Goal: Task Accomplishment & Management: Complete application form

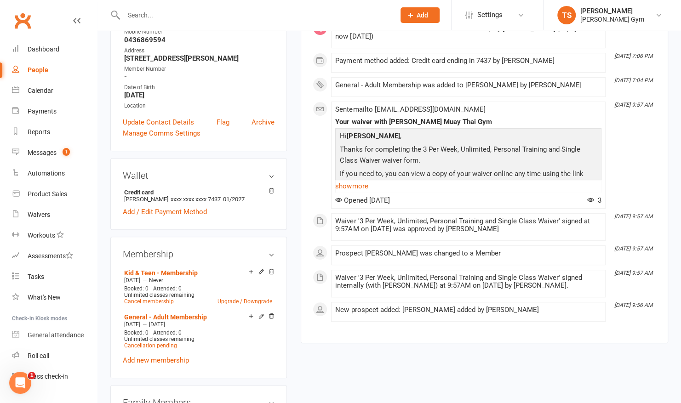
scroll to position [198, 0]
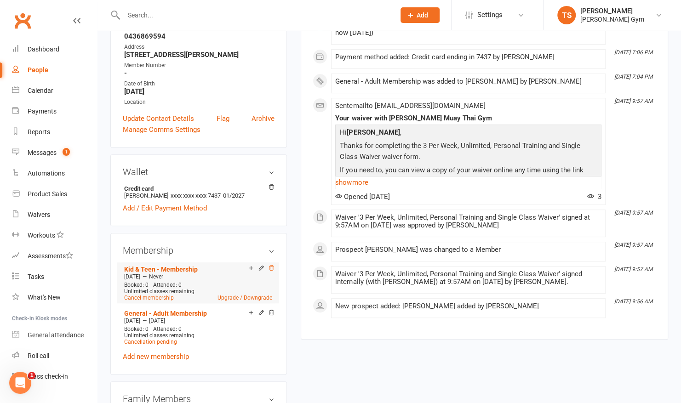
click at [274, 270] on icon at bounding box center [271, 268] width 6 height 6
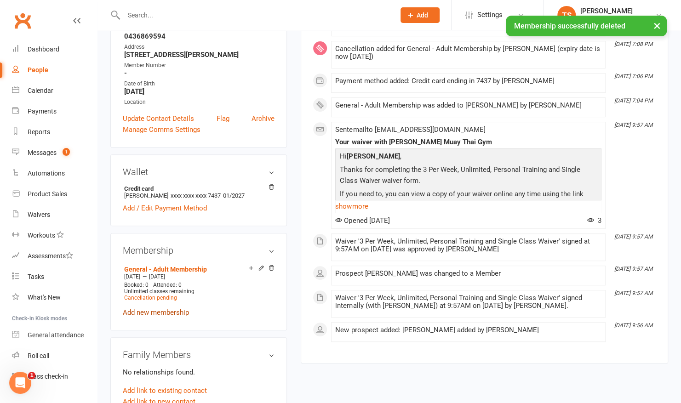
click at [164, 310] on link "Add new membership" at bounding box center [156, 312] width 66 height 8
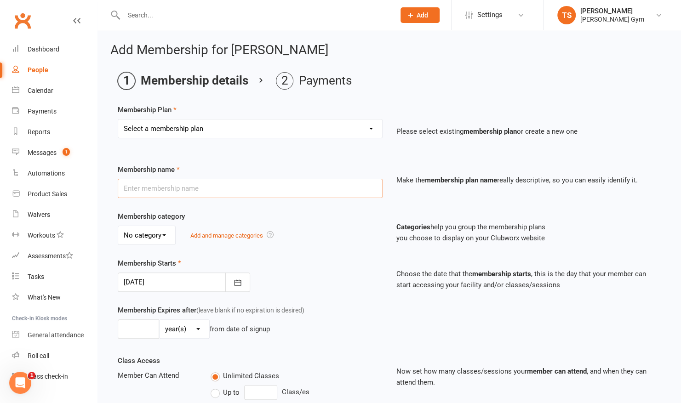
click at [163, 191] on input "text" at bounding box center [250, 188] width 265 height 19
type input "Kid & Teen - Membership"
type input "0"
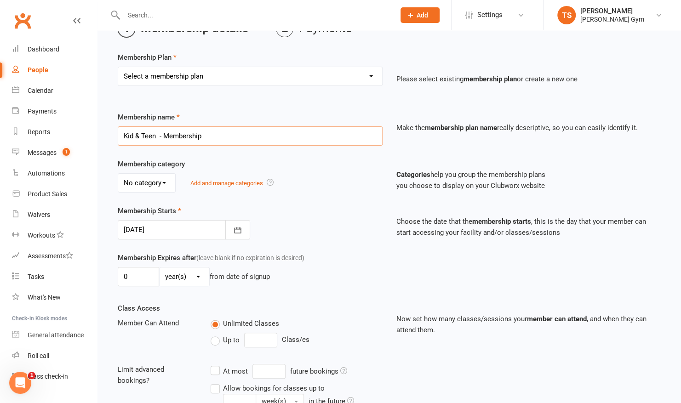
scroll to position [52, 0]
click at [242, 230] on button "button" at bounding box center [237, 230] width 25 height 19
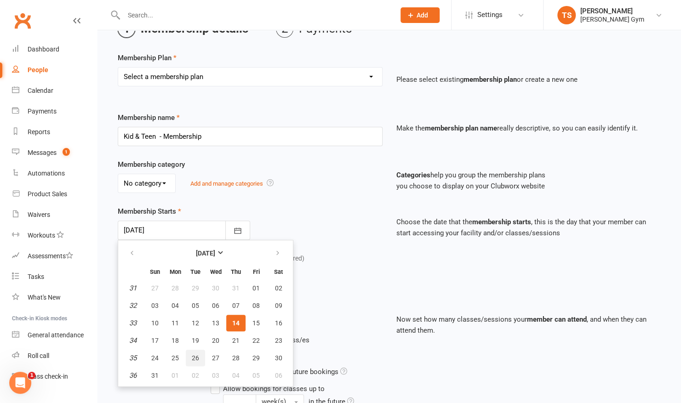
click at [189, 355] on button "26" at bounding box center [195, 358] width 19 height 17
type input "[DATE]"
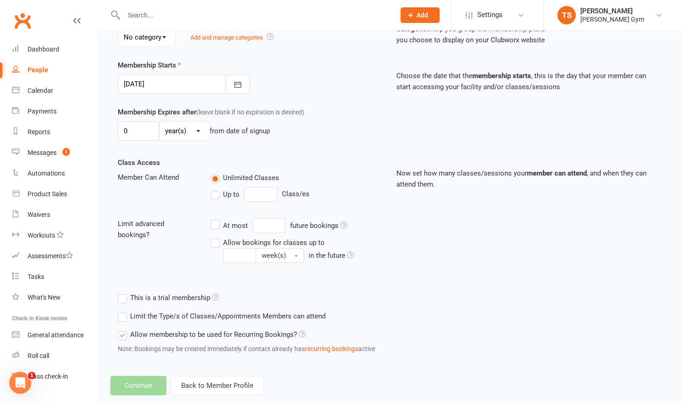
scroll to position [200, 0]
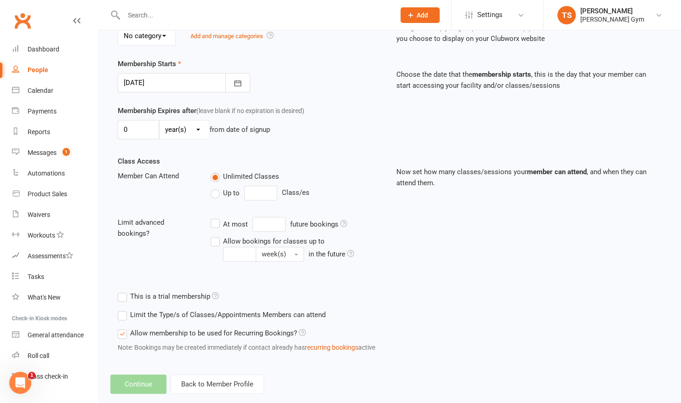
click at [151, 382] on footer "Continue Back to Member Profile" at bounding box center [389, 384] width 558 height 19
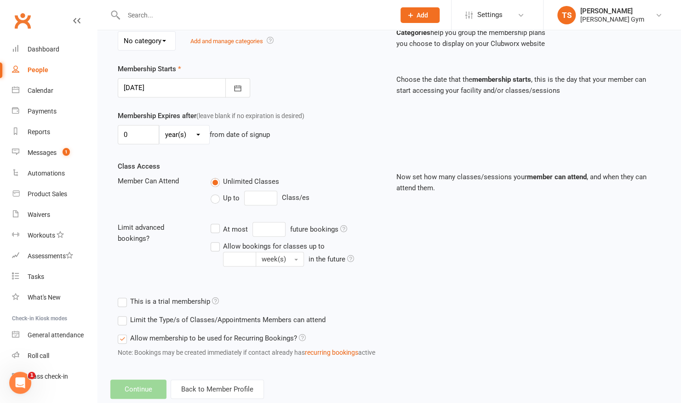
scroll to position [214, 0]
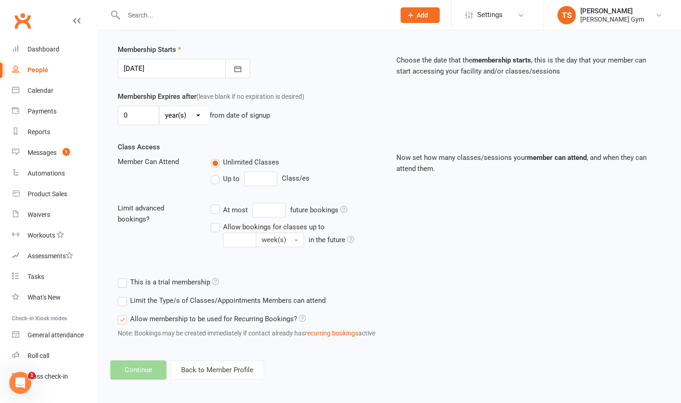
click at [143, 372] on footer "Continue Back to Member Profile" at bounding box center [389, 369] width 558 height 19
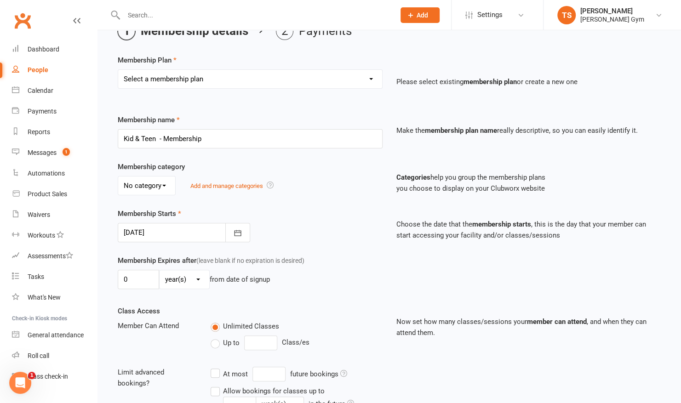
scroll to position [0, 0]
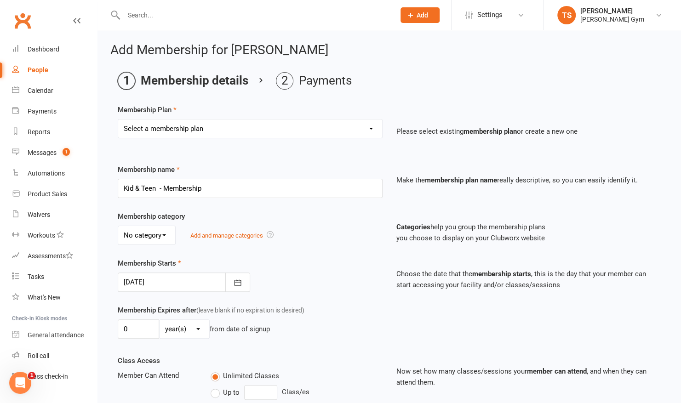
click at [368, 126] on select "Select a membership plan Create new Membership Plan Kid & Teen - Membership Gen…" at bounding box center [250, 129] width 264 height 18
select select "1"
click at [118, 120] on select "Select a membership plan Create new Membership Plan Kid & Teen - Membership Gen…" at bounding box center [250, 129] width 264 height 18
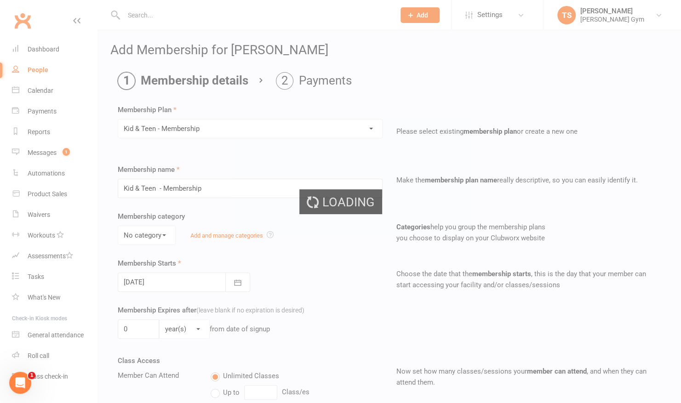
select select "0"
type input "[DATE]"
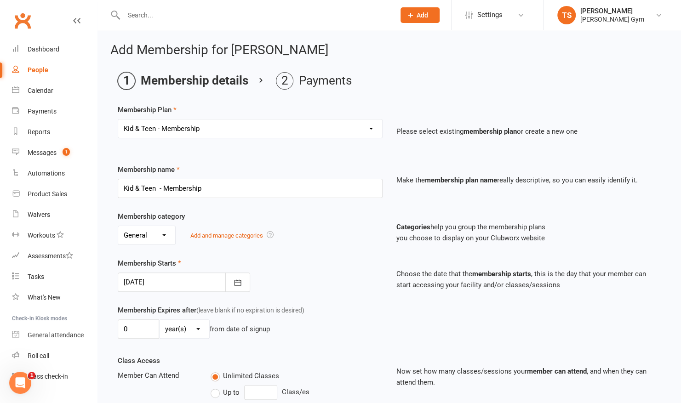
scroll to position [214, 0]
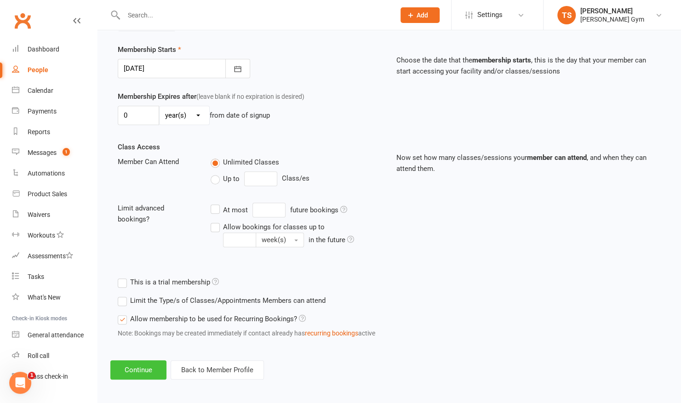
click at [137, 367] on button "Continue" at bounding box center [138, 369] width 56 height 19
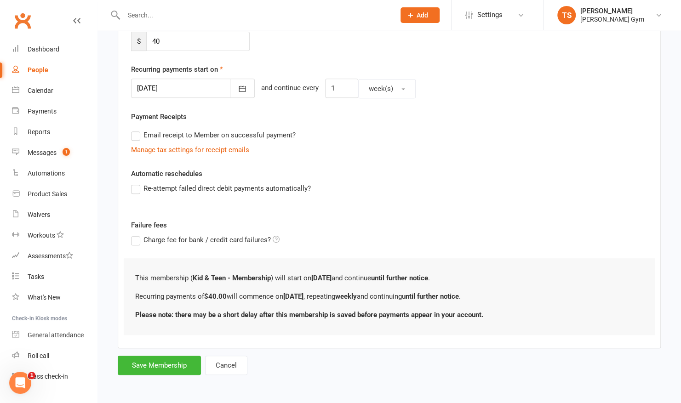
scroll to position [0, 0]
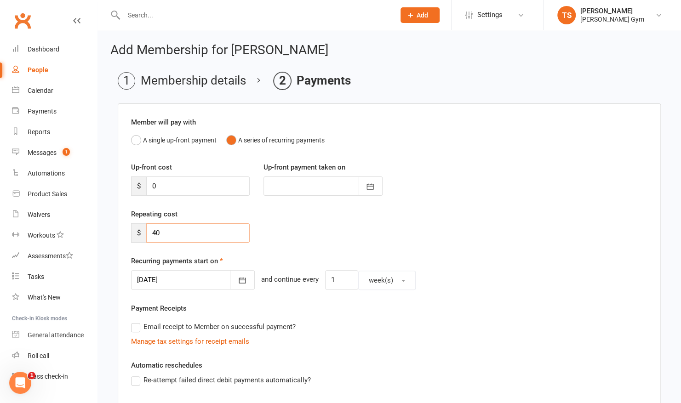
click at [171, 237] on input "40" at bounding box center [197, 232] width 103 height 19
type input "45"
click at [238, 282] on icon "button" at bounding box center [242, 280] width 9 height 9
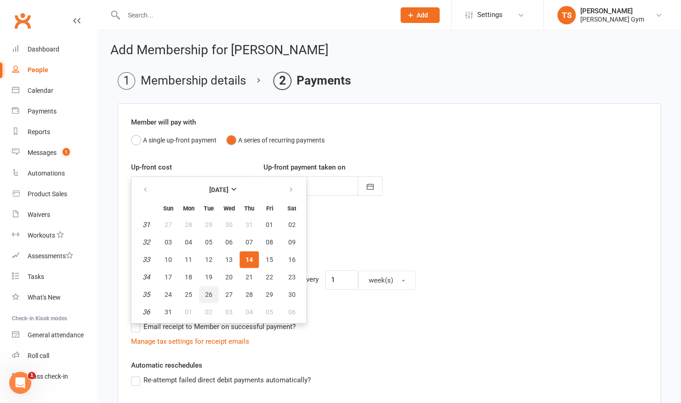
click at [211, 291] on span "26" at bounding box center [208, 294] width 7 height 7
type input "[DATE]"
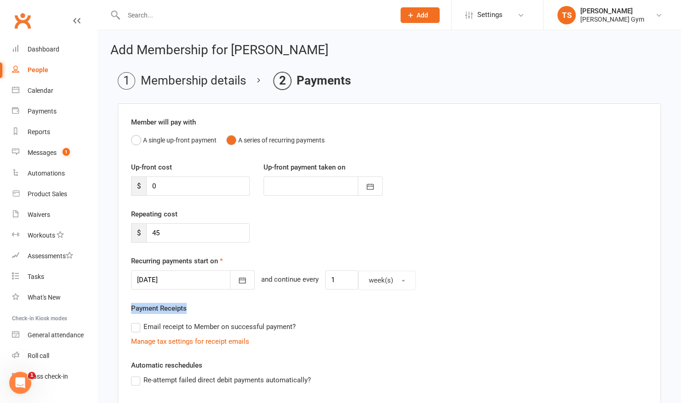
drag, startPoint x: 161, startPoint y: 319, endPoint x: 157, endPoint y: 296, distance: 23.4
click at [157, 296] on div "Member will pay with A single up-front payment A series of recurring payments U…" at bounding box center [389, 321] width 543 height 437
drag, startPoint x: 157, startPoint y: 296, endPoint x: 240, endPoint y: 305, distance: 83.7
click at [240, 305] on div "Payment Receipts Email receipt to Member on successful payment? Manage tax sett…" at bounding box center [389, 325] width 516 height 44
click at [119, 373] on div "Member will pay with A single up-front payment A series of recurring payments U…" at bounding box center [389, 321] width 543 height 437
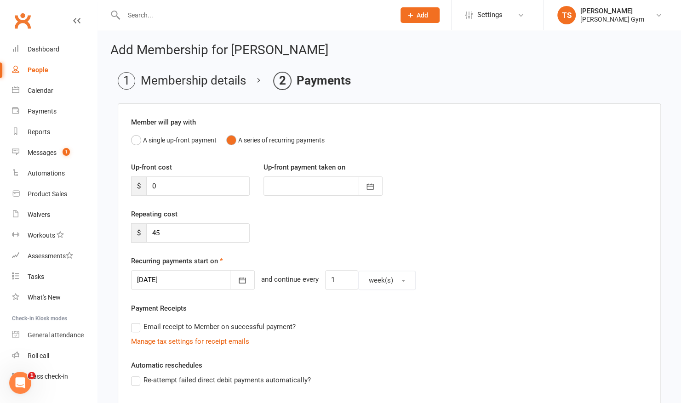
click at [136, 381] on label "Re-attempt failed direct debit payments automatically?" at bounding box center [221, 380] width 180 height 11
click at [136, 375] on input "Re-attempt failed direct debit payments automatically?" at bounding box center [134, 375] width 6 height 0
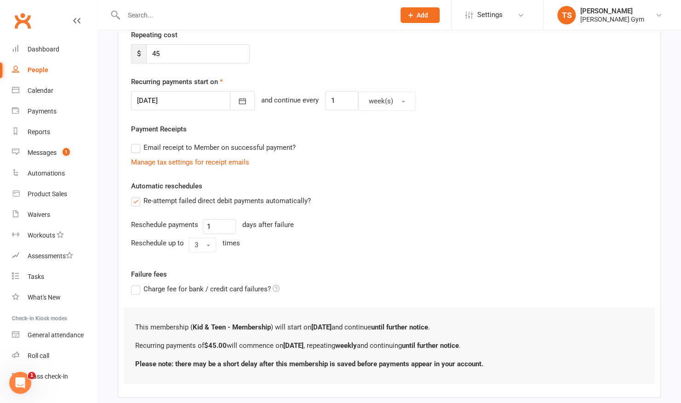
scroll to position [226, 0]
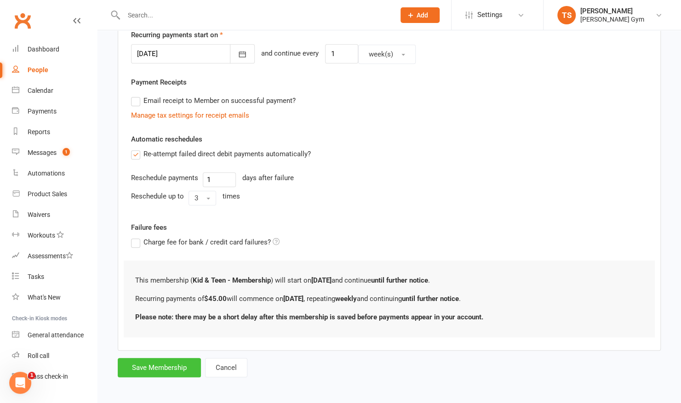
click at [133, 370] on button "Save Membership" at bounding box center [159, 367] width 83 height 19
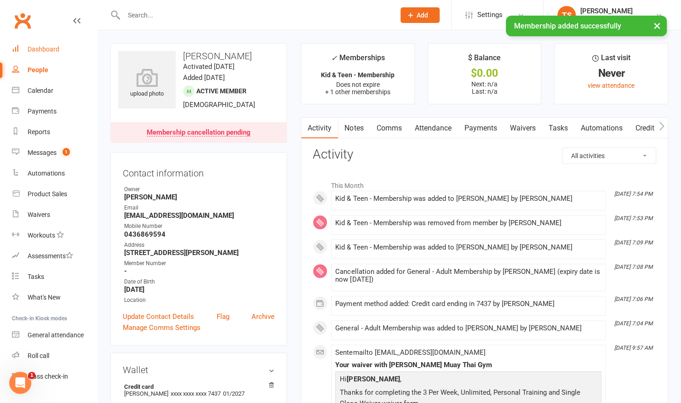
click at [39, 47] on div "Dashboard" at bounding box center [44, 49] width 32 height 7
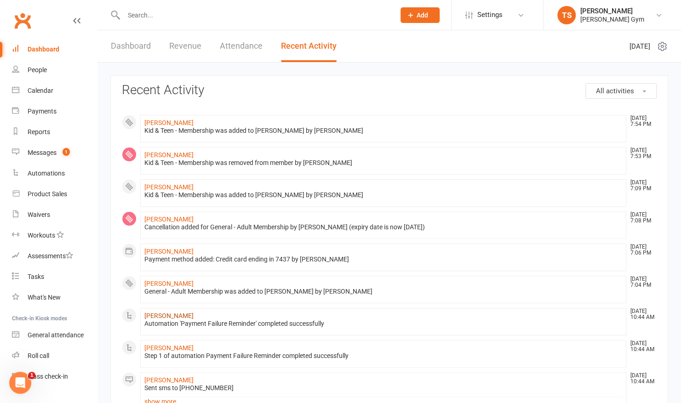
click at [151, 314] on link "[PERSON_NAME]" at bounding box center [168, 315] width 49 height 7
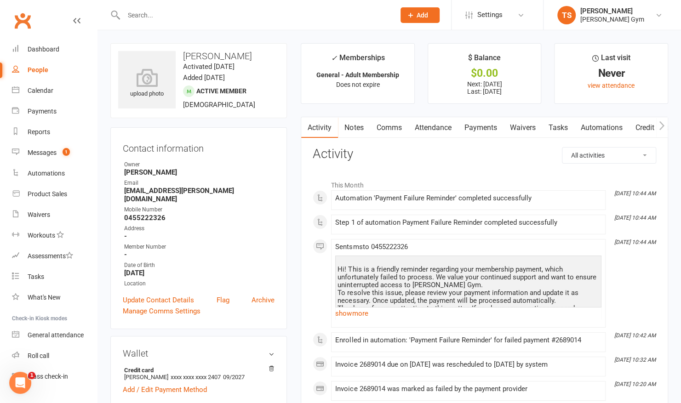
click at [485, 123] on link "Payments" at bounding box center [480, 127] width 46 height 21
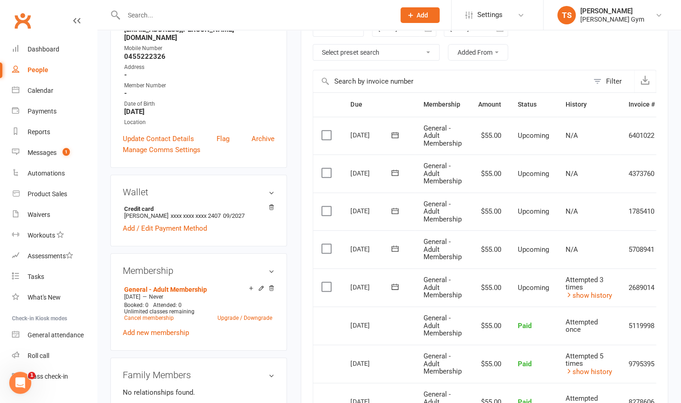
scroll to position [162, 0]
click at [392, 285] on icon at bounding box center [394, 286] width 9 height 9
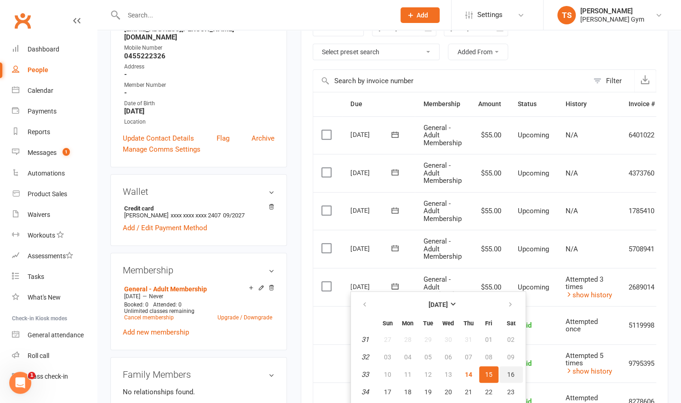
click at [508, 375] on span "16" at bounding box center [510, 374] width 7 height 7
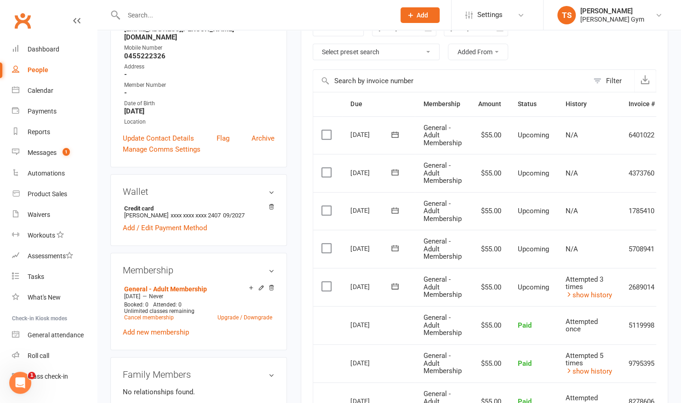
click at [394, 286] on icon at bounding box center [394, 286] width 9 height 9
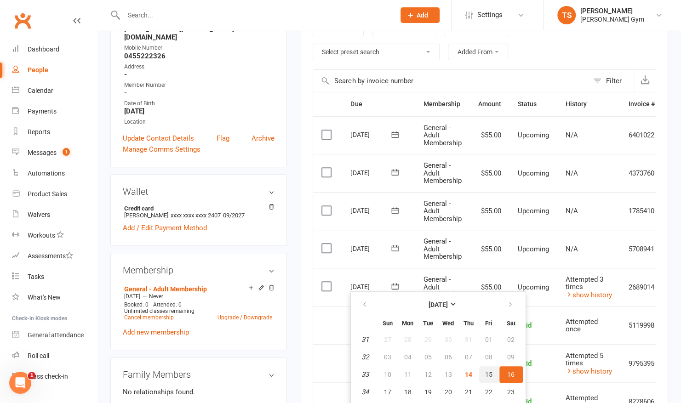
click at [490, 373] on span "15" at bounding box center [488, 374] width 7 height 7
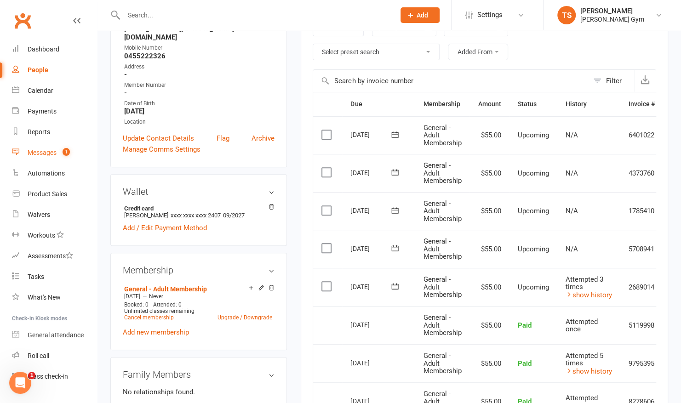
click at [32, 154] on div "Messages" at bounding box center [42, 152] width 29 height 7
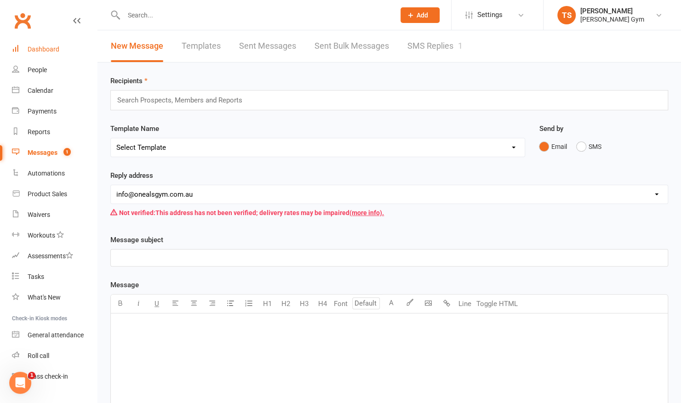
click at [52, 53] on link "Dashboard" at bounding box center [54, 49] width 85 height 21
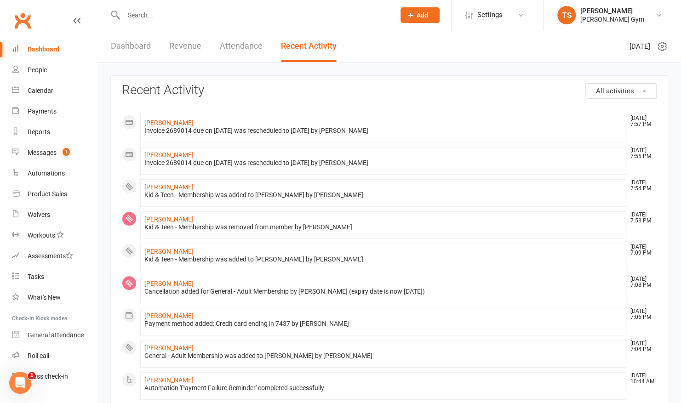
click at [153, 17] on input "text" at bounding box center [255, 15] width 268 height 13
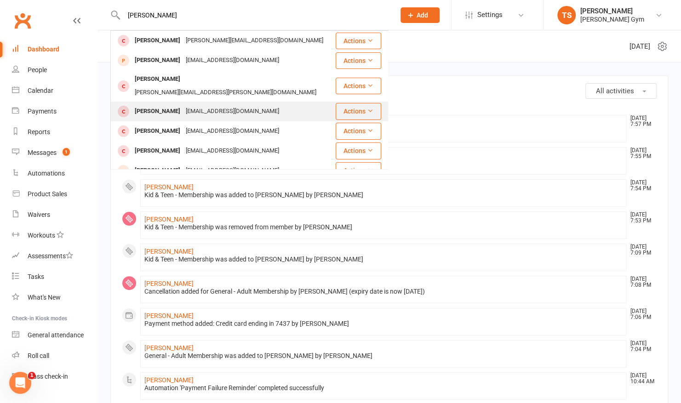
type input "[PERSON_NAME]"
click at [161, 105] on div "[PERSON_NAME]" at bounding box center [157, 111] width 51 height 13
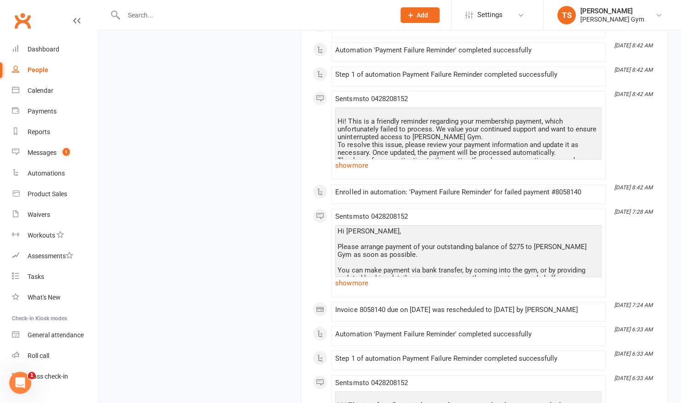
scroll to position [1794, 0]
click at [365, 289] on link "show more" at bounding box center [468, 282] width 266 height 13
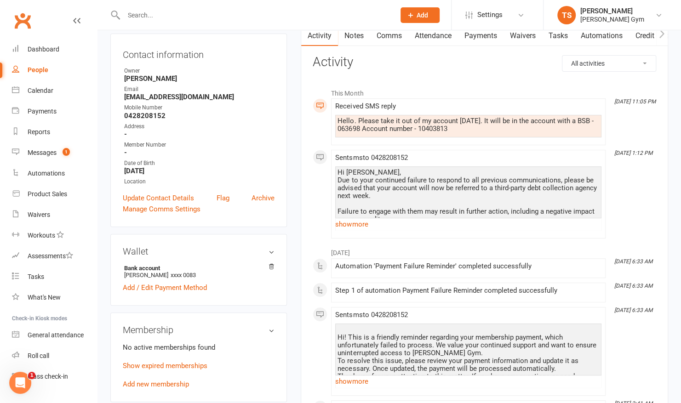
scroll to position [91, 0]
